Goal: Navigation & Orientation: Find specific page/section

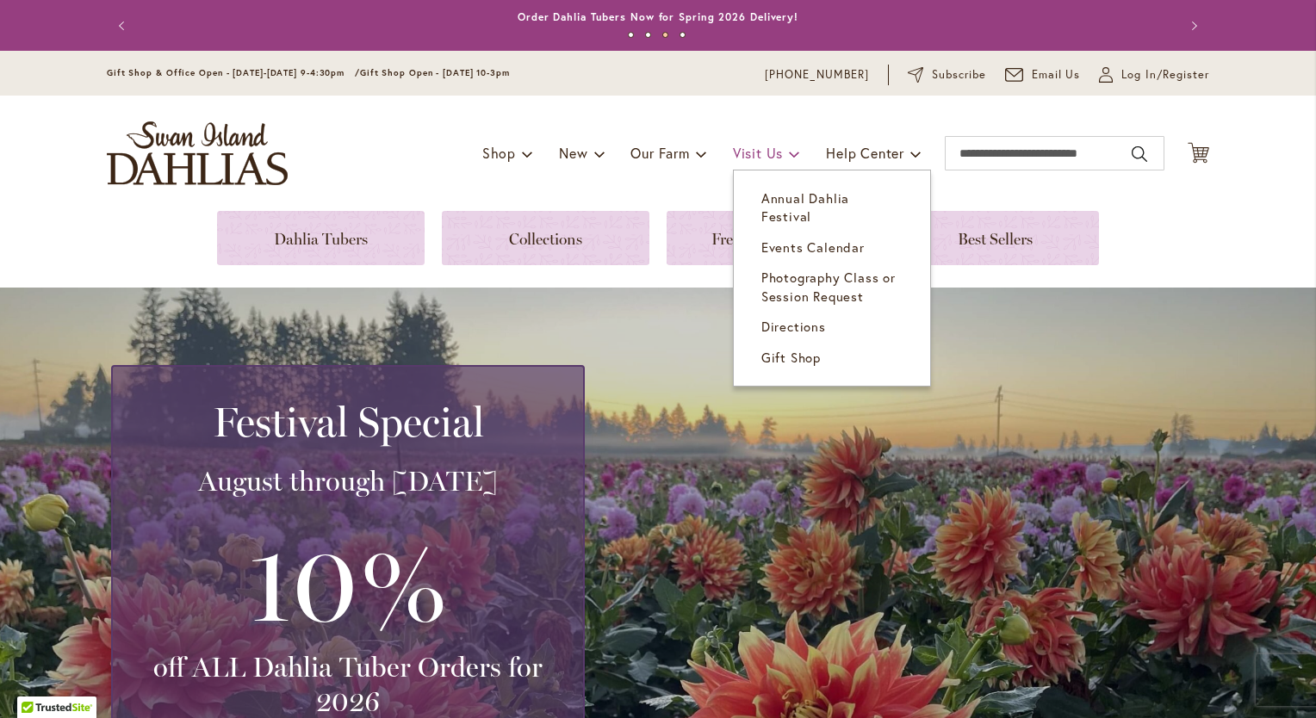
click at [763, 156] on span "Visit Us" at bounding box center [758, 153] width 50 height 18
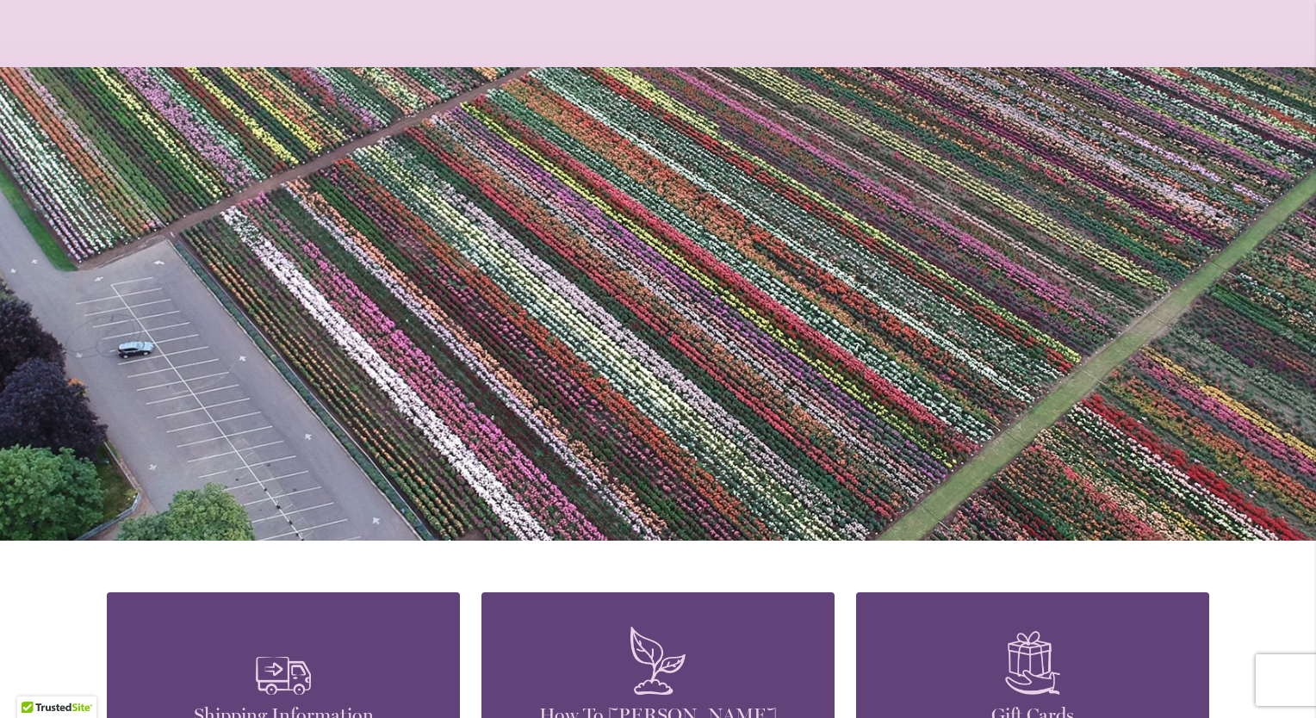
scroll to position [641, 0]
